Goal: Transaction & Acquisition: Purchase product/service

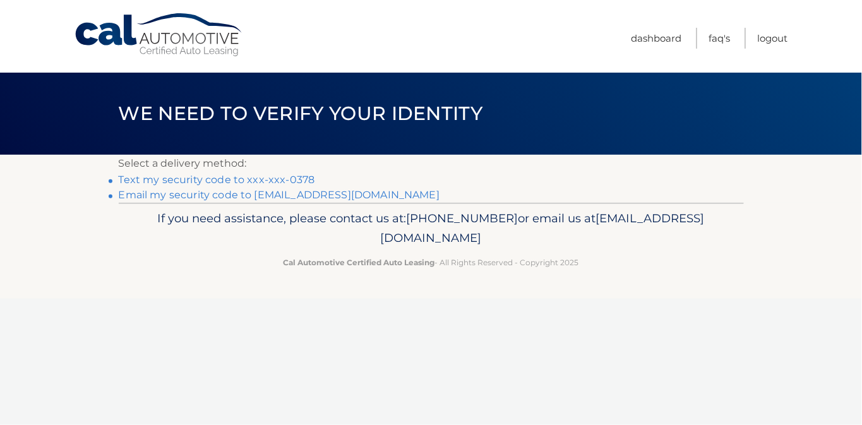
click at [315, 186] on link "Text my security code to xxx-xxx-0378" at bounding box center [217, 180] width 196 height 12
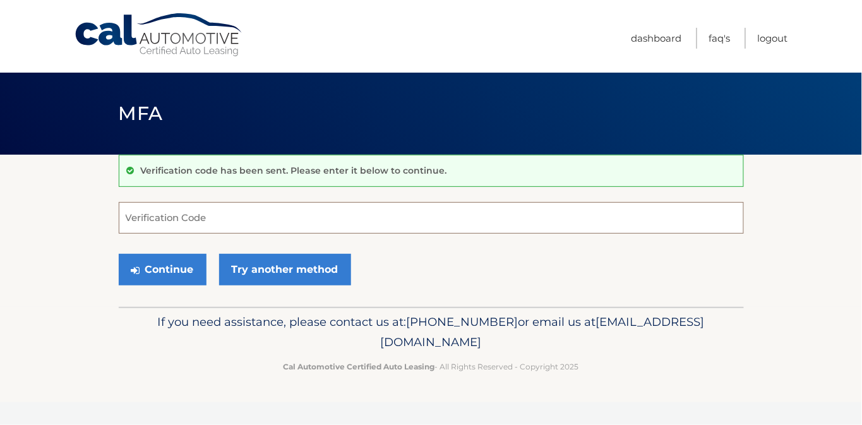
click at [176, 224] on input "Verification Code" at bounding box center [431, 218] width 625 height 32
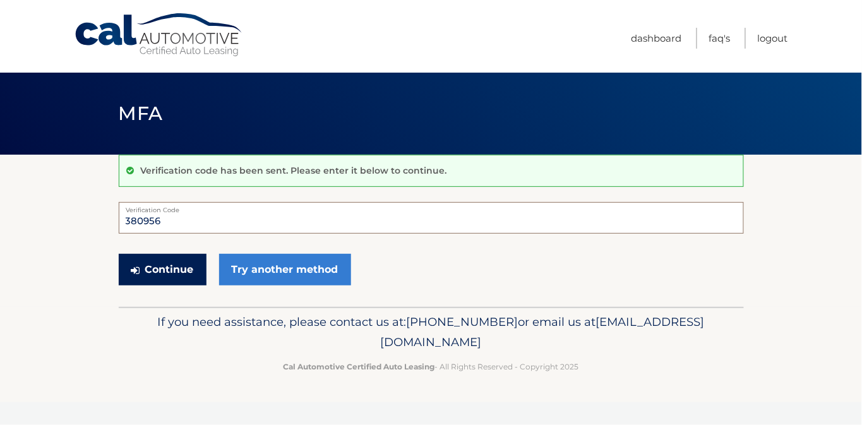
type input "380956"
click at [173, 283] on button "Continue" at bounding box center [163, 270] width 88 height 32
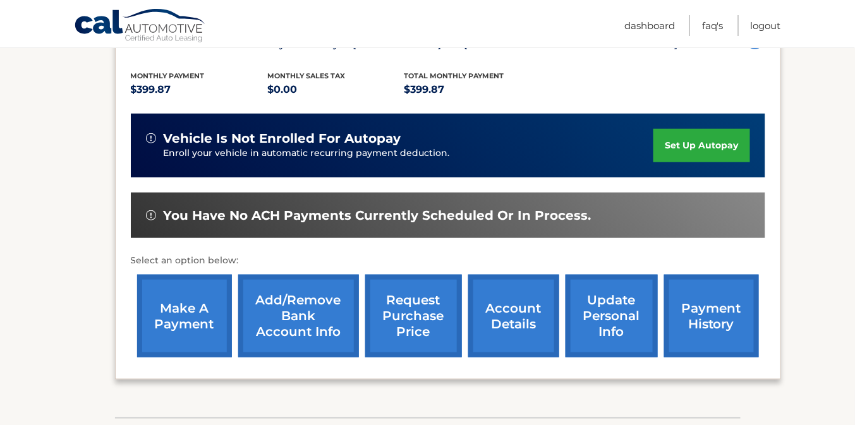
scroll to position [253, 0]
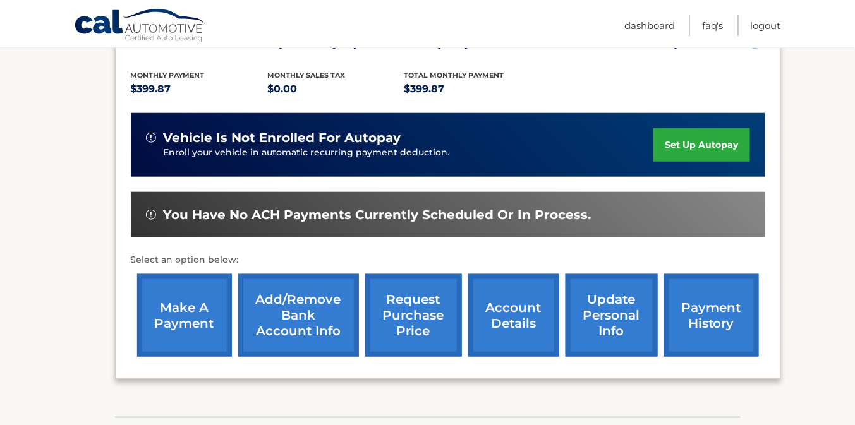
click at [196, 314] on link "make a payment" at bounding box center [184, 315] width 95 height 83
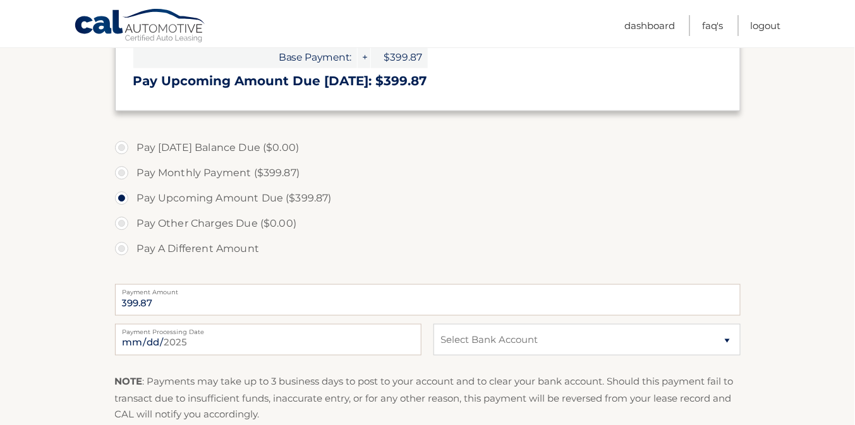
scroll to position [303, 0]
click at [120, 184] on label "Pay Monthly Payment ($399.87)" at bounding box center [427, 171] width 625 height 25
click at [120, 179] on input "Pay Monthly Payment ($399.87)" at bounding box center [126, 169] width 13 height 20
radio input "true"
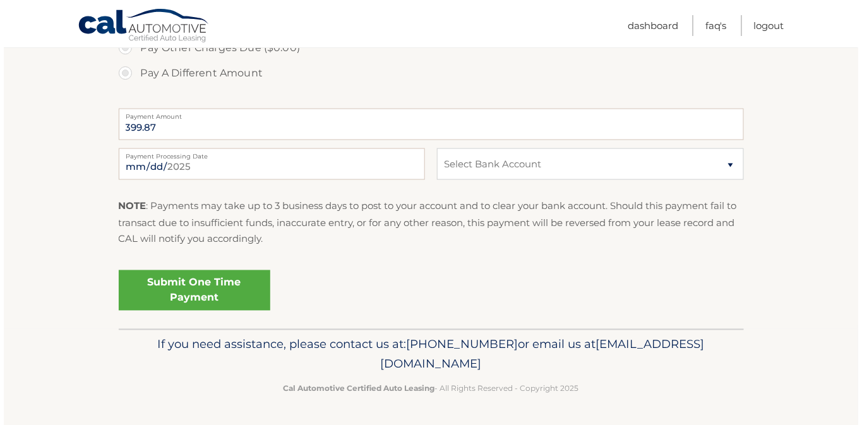
scroll to position [505, 0]
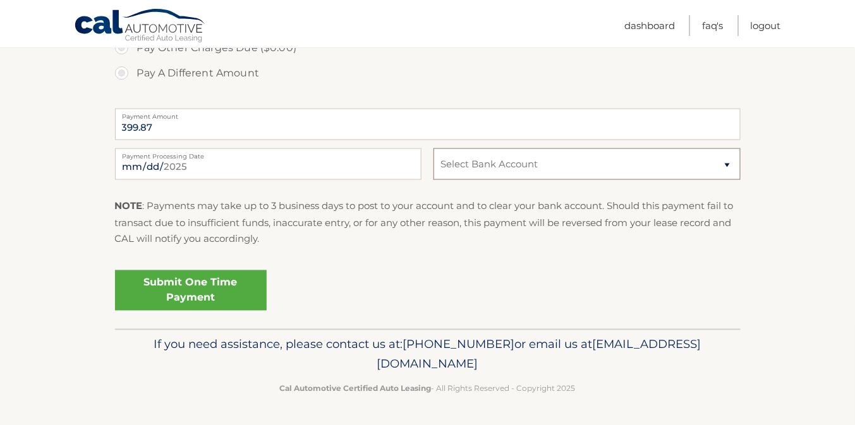
click at [726, 176] on select "Select Bank Account Checking TD BANK NA *****3239 Checking TD BANK NA *****3239…" at bounding box center [586, 164] width 306 height 32
select select "ODQ4NTAyZTYtZTU1Mi00NDFiLThjNmUtNzFmNWFlYzU3ZTRh"
click at [433, 160] on select "Select Bank Account Checking TD BANK NA *****3239 Checking TD BANK NA *****3239…" at bounding box center [586, 164] width 306 height 32
click at [210, 311] on link "Submit One Time Payment" at bounding box center [191, 290] width 152 height 40
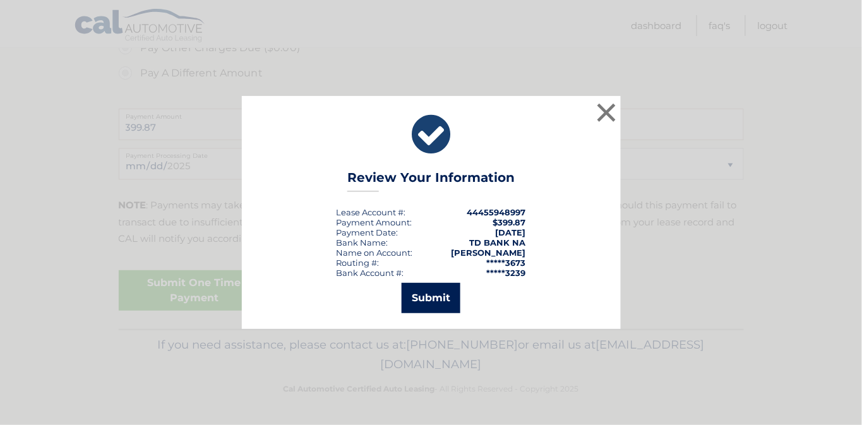
click at [431, 300] on button "Submit" at bounding box center [431, 298] width 59 height 30
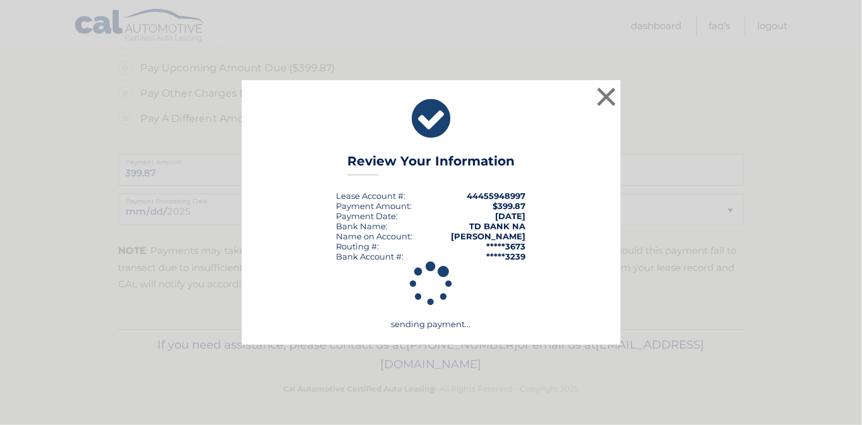
scroll to position [496, 0]
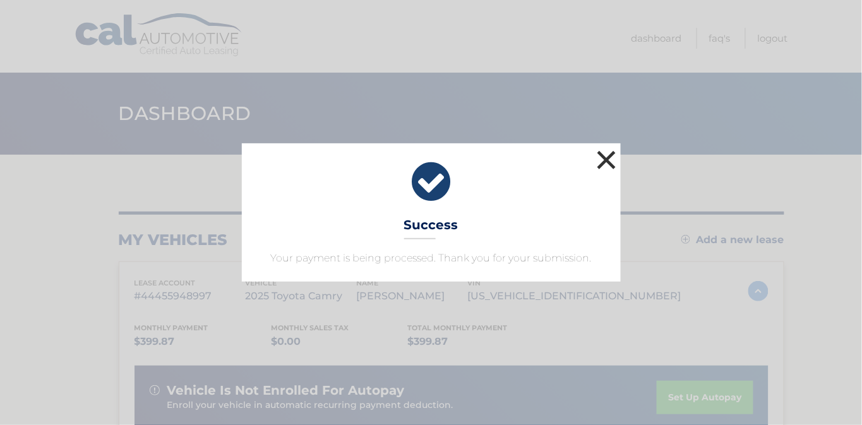
click at [606, 147] on button "×" at bounding box center [606, 159] width 25 height 25
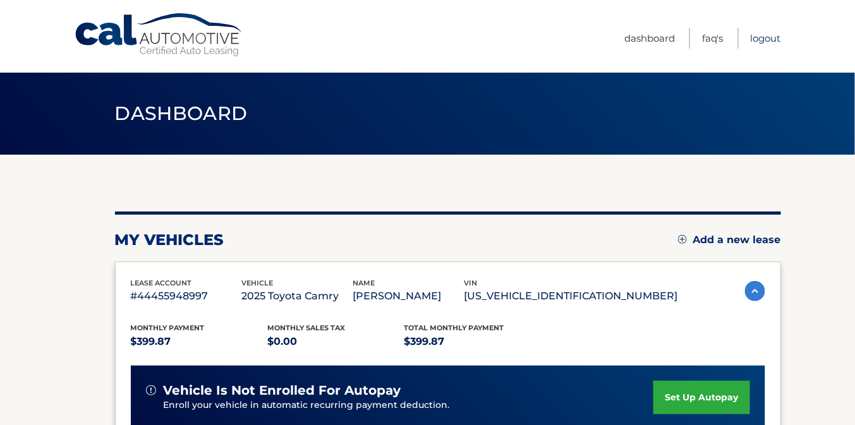
click at [762, 37] on link "Logout" at bounding box center [765, 38] width 30 height 21
